Goal: Navigation & Orientation: Find specific page/section

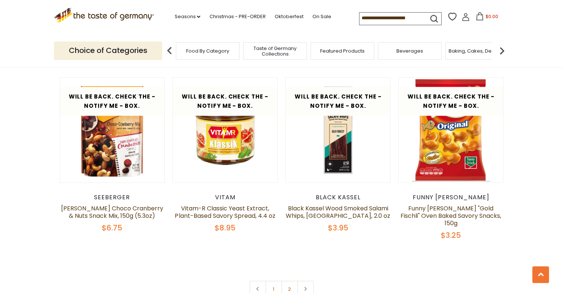
scroll to position [1704, 0]
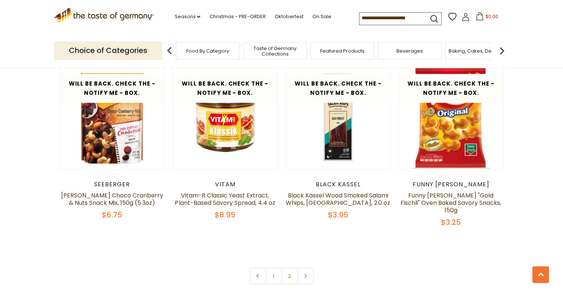
click at [293, 268] on link "2" at bounding box center [289, 276] width 17 height 17
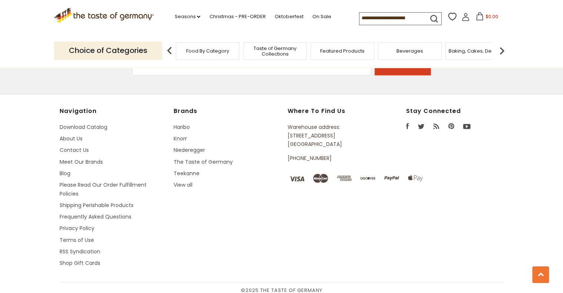
scroll to position [1133, 0]
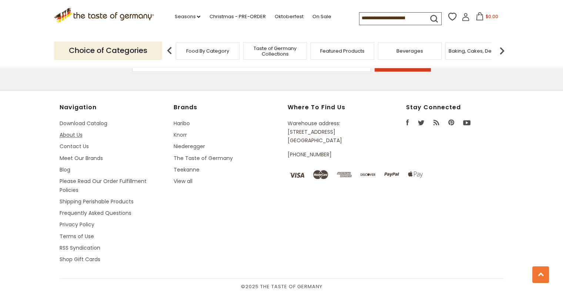
click at [72, 133] on link "About Us" at bounding box center [71, 134] width 23 height 7
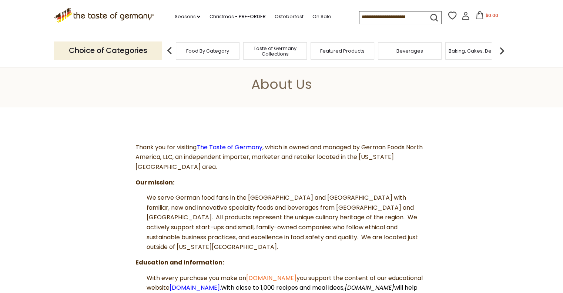
scroll to position [37, 0]
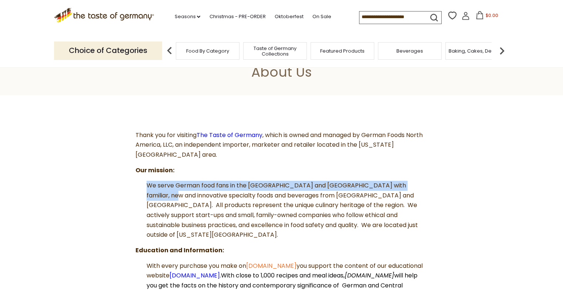
drag, startPoint x: 129, startPoint y: 185, endPoint x: 473, endPoint y: 186, distance: 344.1
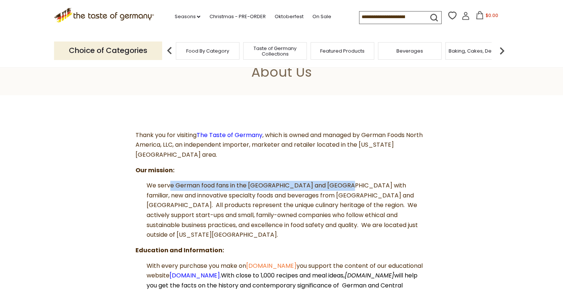
drag, startPoint x: 169, startPoint y: 185, endPoint x: 187, endPoint y: 184, distance: 17.5
click at [324, 189] on span "We serve German food fans in the US and Canada with familiar, new and innovativ…" at bounding box center [282, 210] width 271 height 58
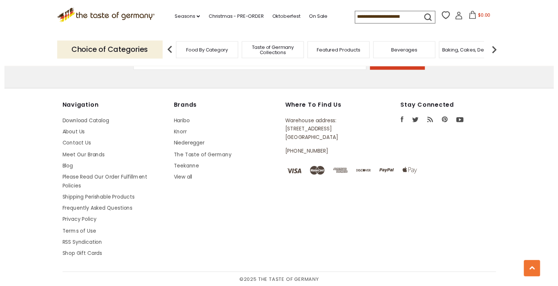
scroll to position [1132, 0]
